Goal: Task Accomplishment & Management: Use online tool/utility

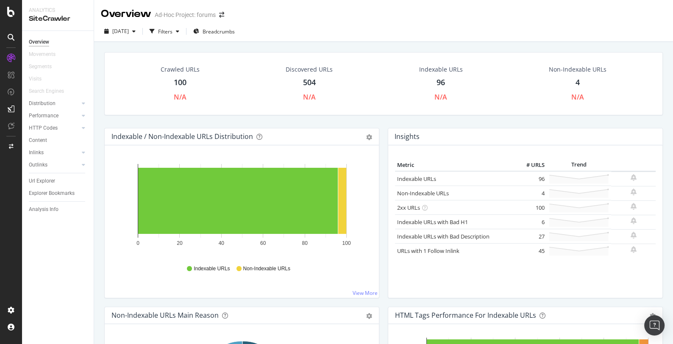
click at [573, 89] on div "Non-Indexable URLs 4 N/A" at bounding box center [577, 83] width 75 height 45
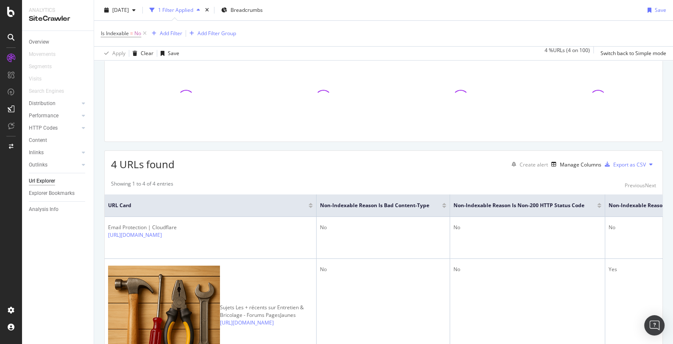
scroll to position [138, 0]
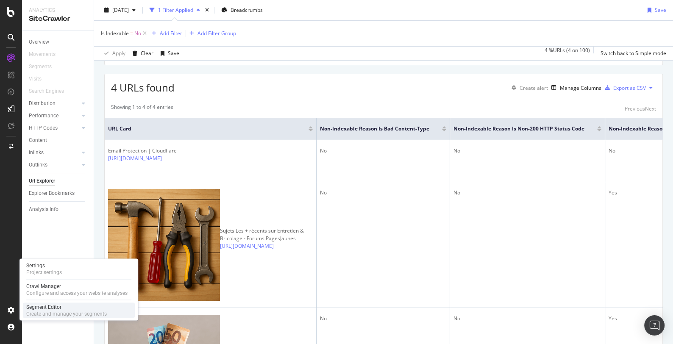
click at [36, 311] on div "Create and manage your segments" at bounding box center [66, 313] width 80 height 7
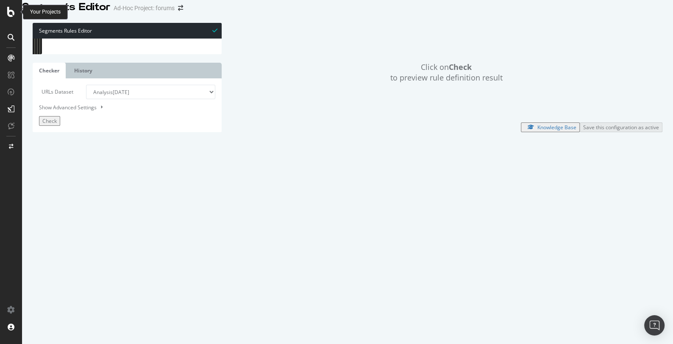
click at [12, 12] on icon at bounding box center [11, 12] width 8 height 10
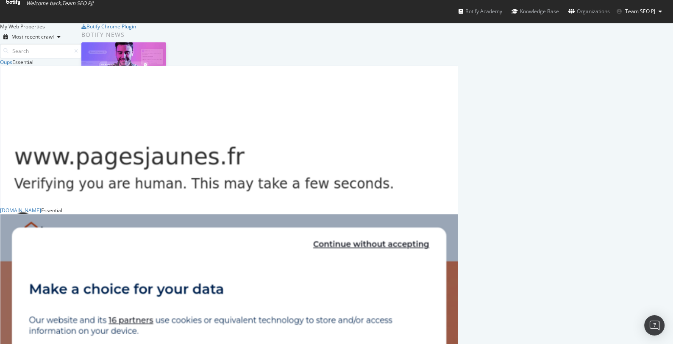
scroll to position [264, 0]
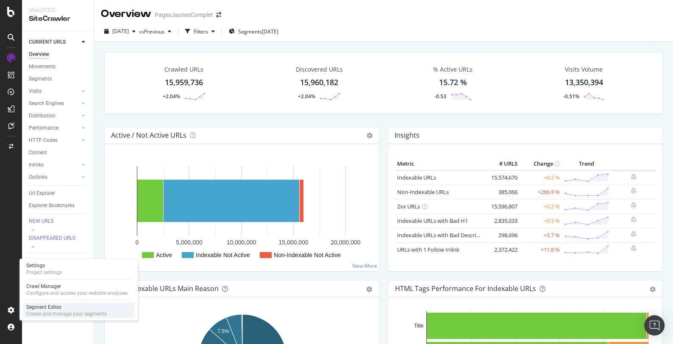
click at [46, 310] on div "Segment Editor" at bounding box center [66, 306] width 80 height 7
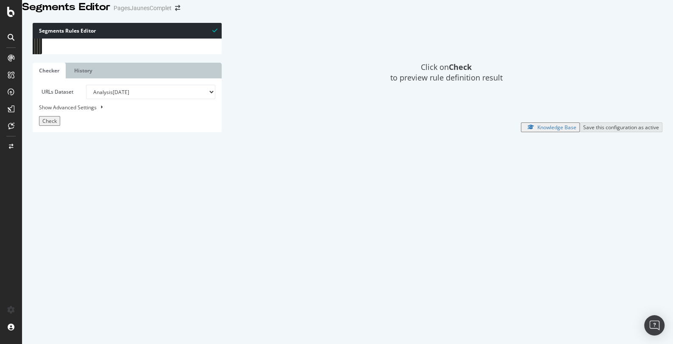
click at [131, 156] on div at bounding box center [144, 151] width 189 height 225
type textarea "path /pros/07979882 )"
